Goal: Information Seeking & Learning: Learn about a topic

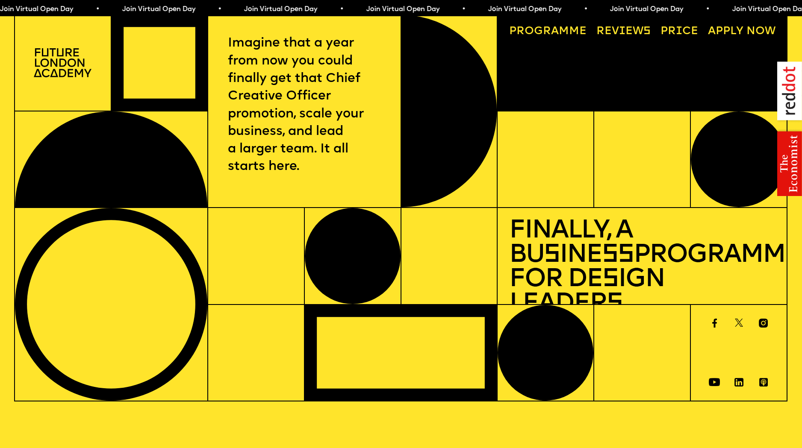
click at [72, 63] on img at bounding box center [63, 62] width 58 height 29
click at [559, 336] on div at bounding box center [546, 353] width 96 height 96
click at [527, 28] on link "Progr a mme" at bounding box center [548, 32] width 88 height 22
click at [681, 29] on link "Price" at bounding box center [679, 32] width 49 height 22
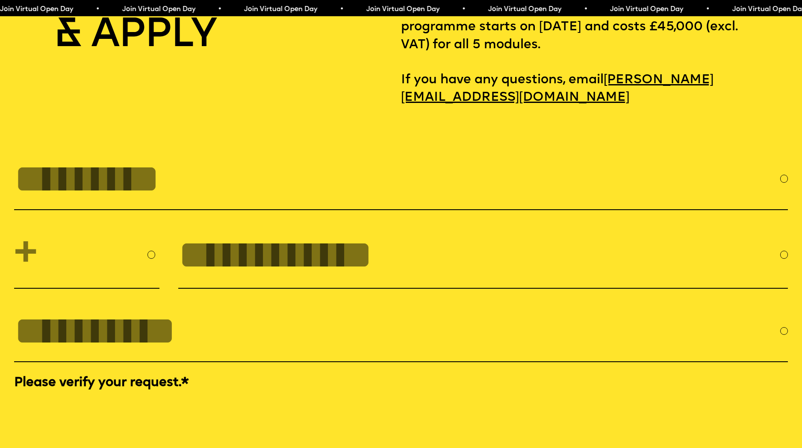
scroll to position [3513, 0]
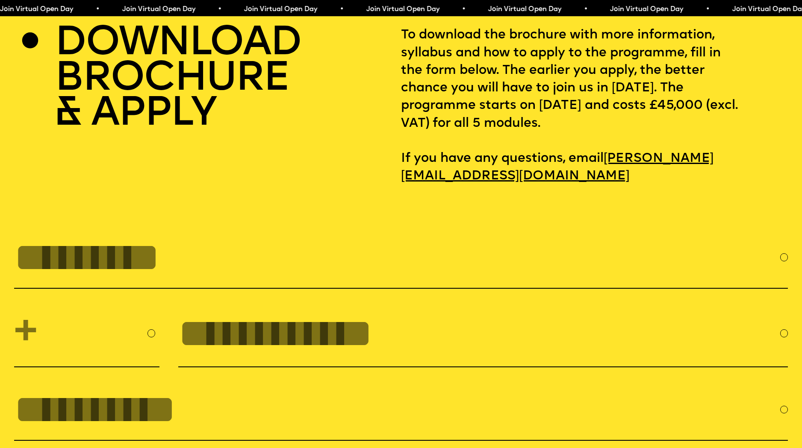
click at [147, 280] on input "FULL NAME" at bounding box center [397, 257] width 766 height 45
click at [275, 356] on input "tel" at bounding box center [479, 333] width 602 height 45
click at [148, 359] on select "**********" at bounding box center [86, 334] width 145 height 50
click at [743, 280] on input "FULL NAME" at bounding box center [397, 257] width 766 height 45
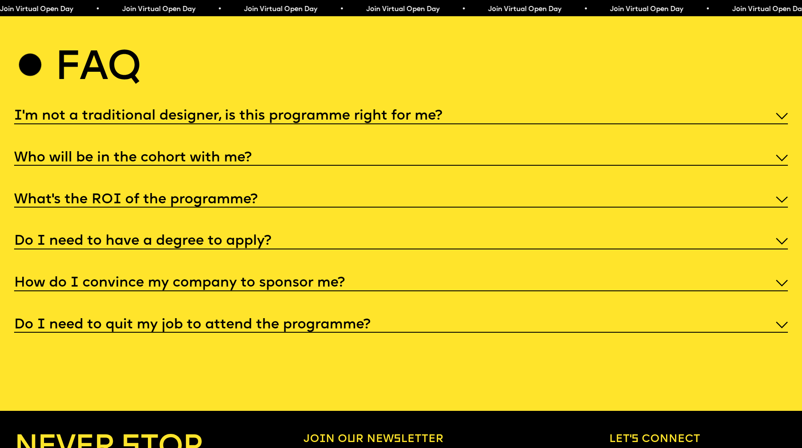
scroll to position [4164, 0]
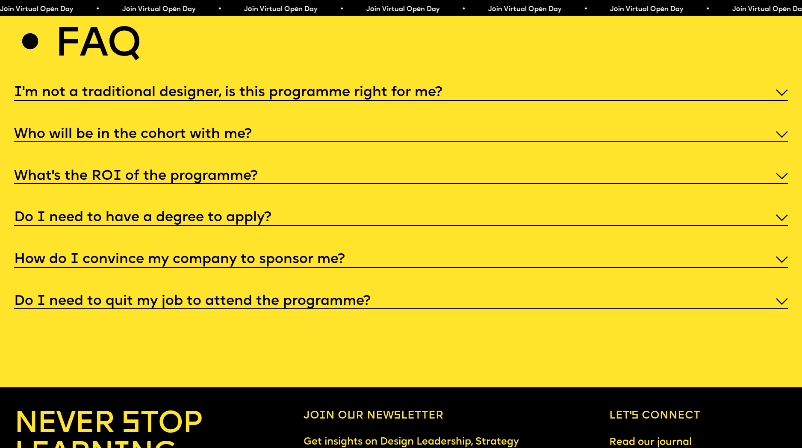
click at [778, 185] on div "What’s the ROI of the programme?" at bounding box center [401, 176] width 774 height 18
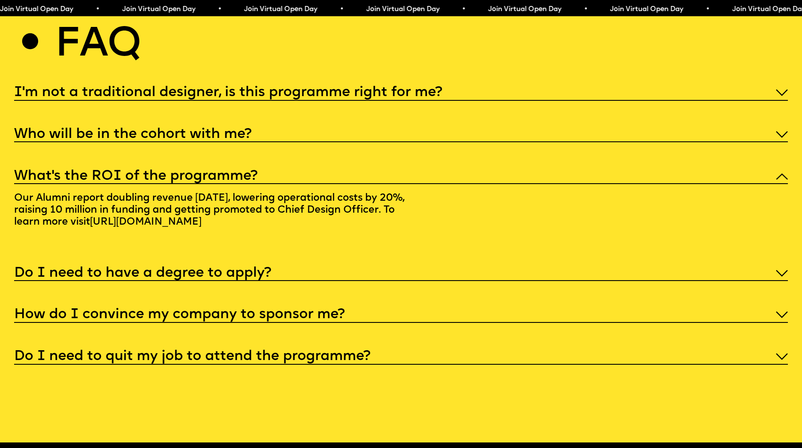
click at [780, 180] on img at bounding box center [782, 176] width 12 height 7
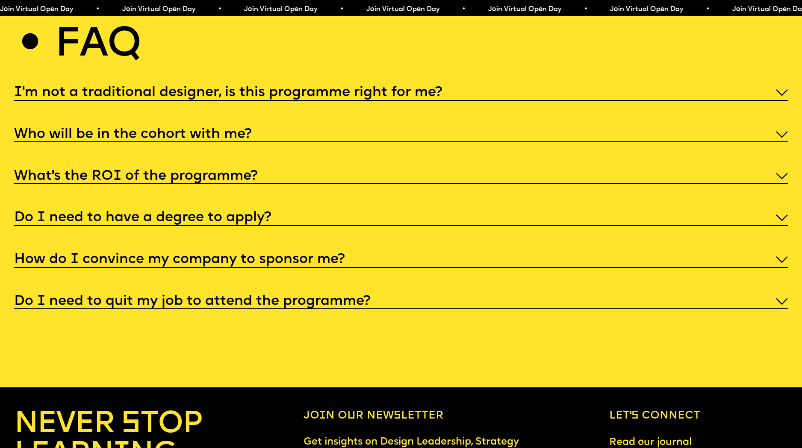
click at [783, 96] on img at bounding box center [782, 92] width 12 height 7
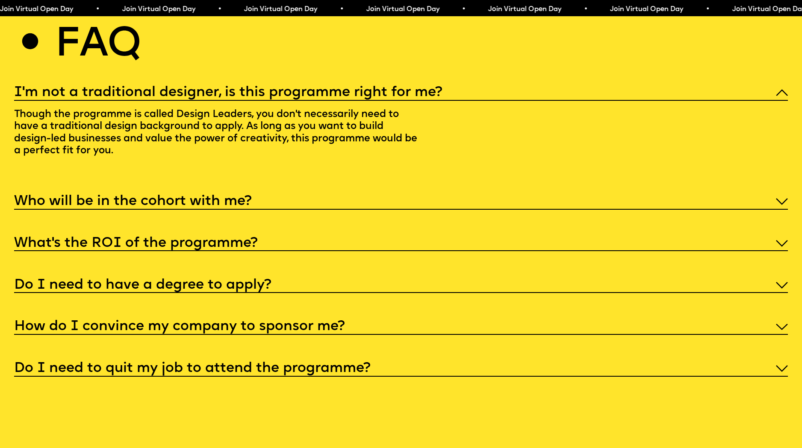
click at [778, 101] on div "I'm not a traditional designer, is this programme right for me?" at bounding box center [401, 92] width 774 height 18
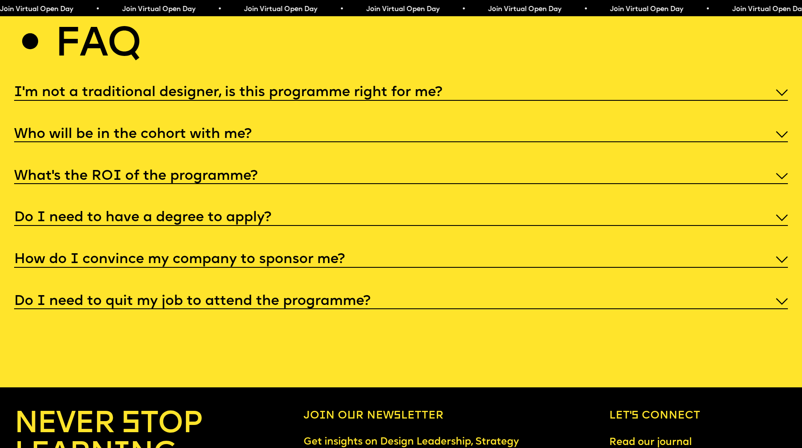
click at [780, 263] on img at bounding box center [782, 260] width 12 height 7
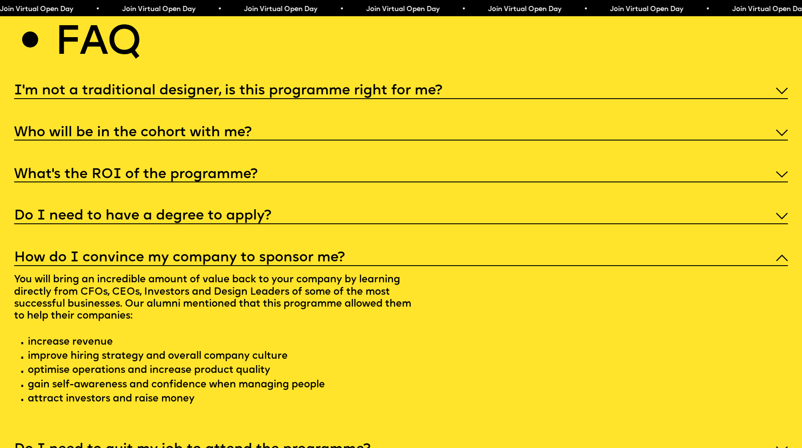
scroll to position [4340, 0]
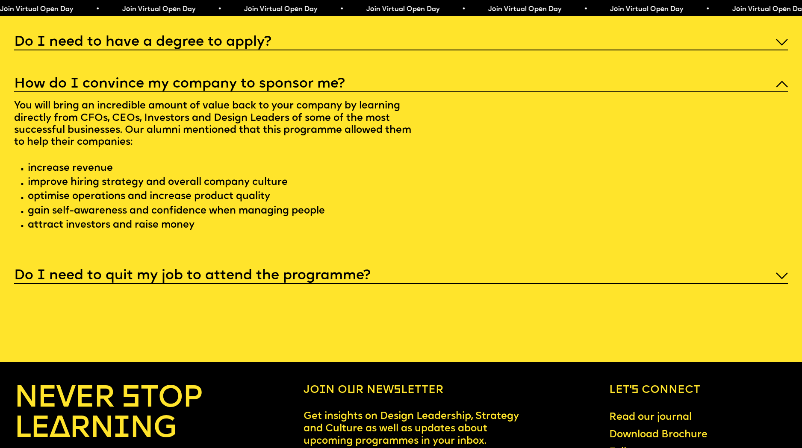
click at [785, 280] on img at bounding box center [782, 276] width 12 height 7
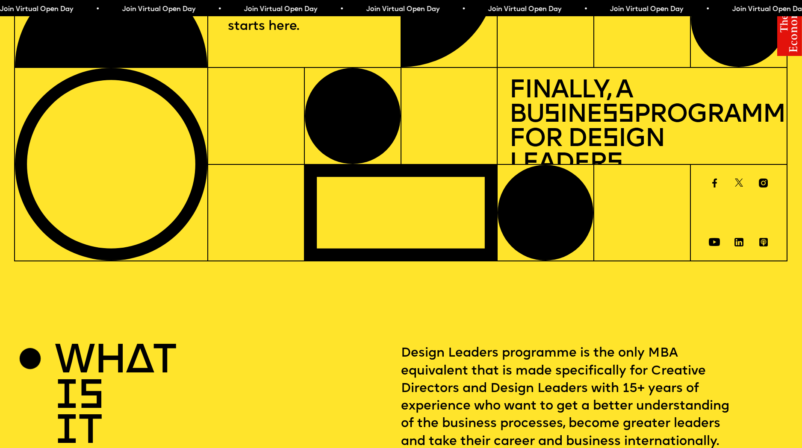
scroll to position [0, 0]
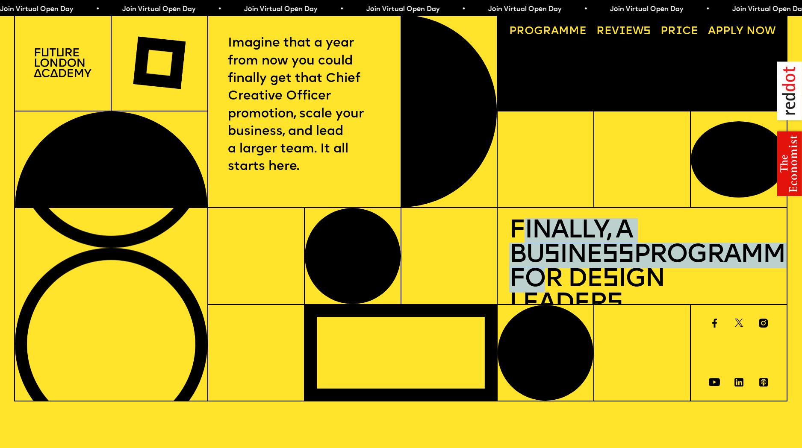
drag, startPoint x: 518, startPoint y: 230, endPoint x: 708, endPoint y: 264, distance: 193.2
click at [708, 264] on h1 "Finally, a Bu s ine ss Programme for De s ign Leader s" at bounding box center [642, 267] width 267 height 97
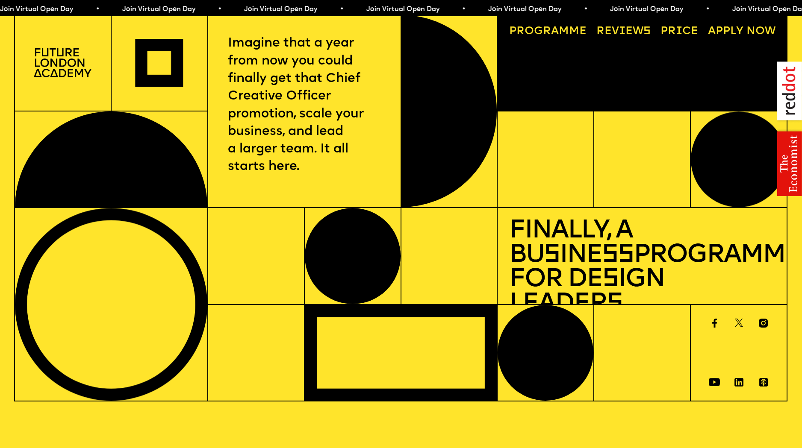
click at [622, 292] on span "s" at bounding box center [615, 305] width 16 height 26
click at [764, 383] on img at bounding box center [763, 382] width 19 height 9
